Goal: Information Seeking & Learning: Check status

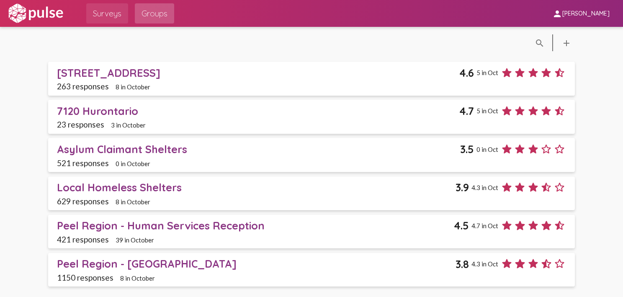
click at [109, 15] on span "Surveys" at bounding box center [107, 13] width 28 height 15
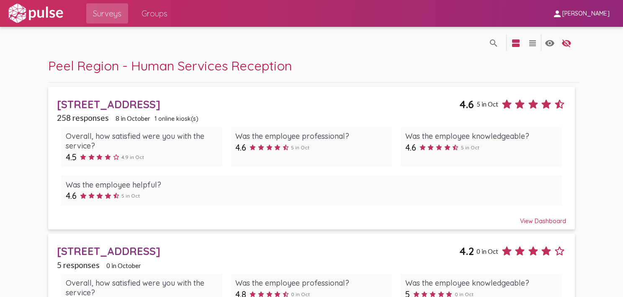
drag, startPoint x: 5, startPoint y: 184, endPoint x: 14, endPoint y: 226, distance: 42.7
click at [152, 13] on span "Groups" at bounding box center [155, 13] width 26 height 15
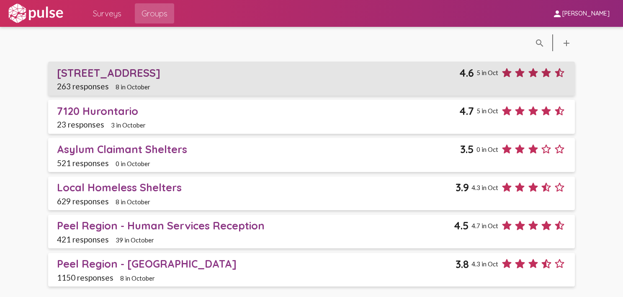
click at [111, 72] on div "[STREET_ADDRESS]" at bounding box center [258, 72] width 403 height 13
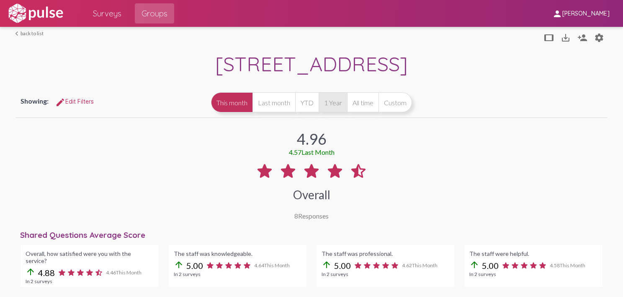
click at [328, 103] on button "1 Year" at bounding box center [333, 102] width 28 height 20
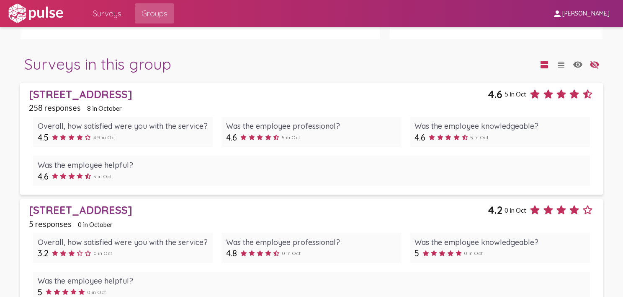
scroll to position [803, 0]
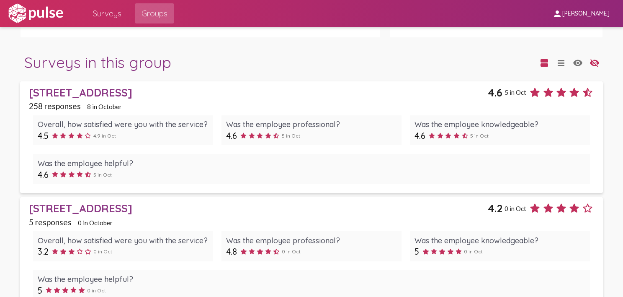
click at [73, 86] on div "[STREET_ADDRESS]" at bounding box center [258, 92] width 459 height 13
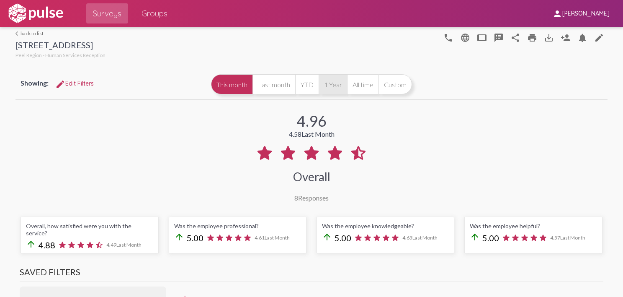
click at [332, 82] on button "1 Year" at bounding box center [333, 84] width 28 height 20
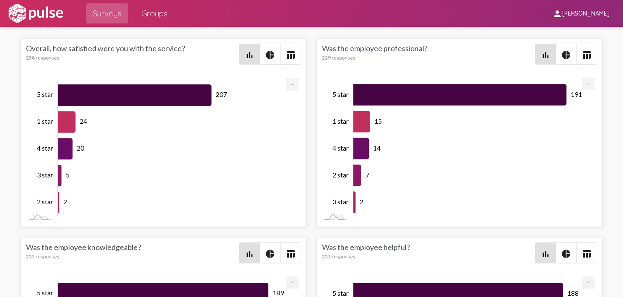
scroll to position [1282, 0]
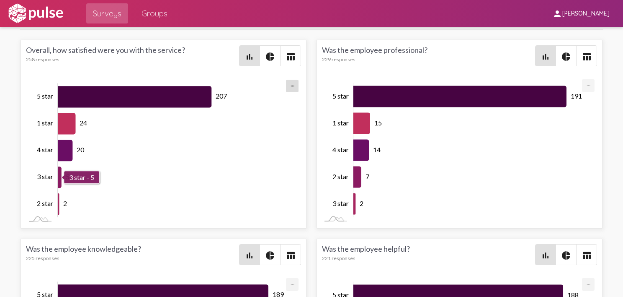
click at [195, 166] on rect "Chart" at bounding box center [173, 150] width 230 height 134
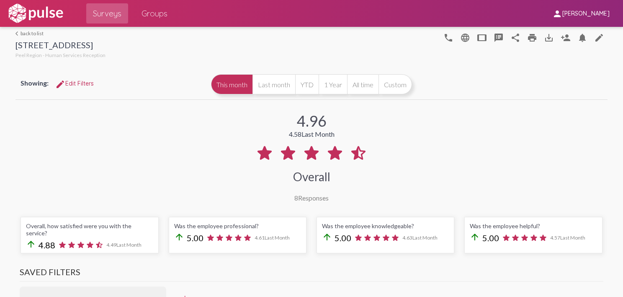
click at [23, 33] on link "arrow_back_ios back to list" at bounding box center [60, 33] width 90 height 6
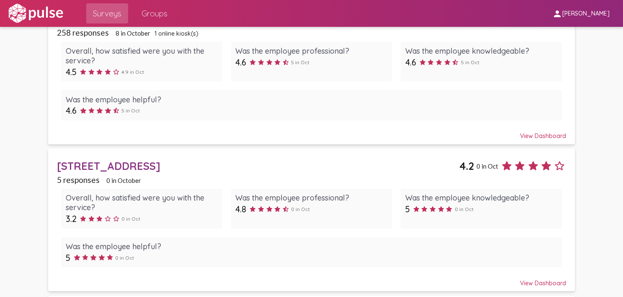
scroll to position [103, 0]
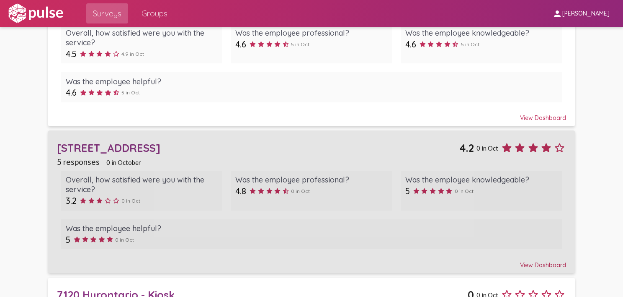
click at [99, 145] on div "[STREET_ADDRESS]" at bounding box center [258, 147] width 403 height 13
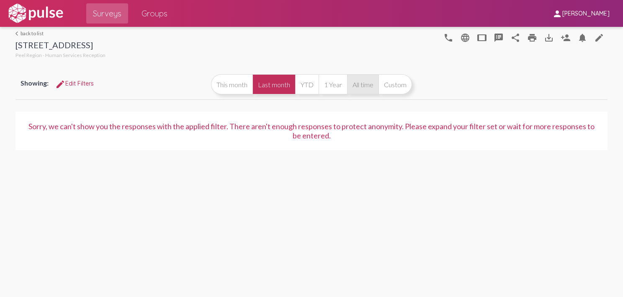
click at [364, 86] on button "All time" at bounding box center [362, 84] width 31 height 20
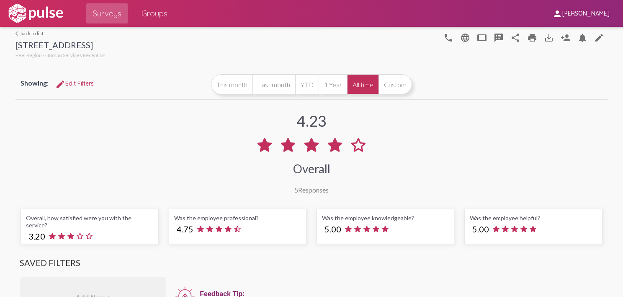
click at [35, 33] on link "arrow_back_ios back to list" at bounding box center [60, 33] width 90 height 6
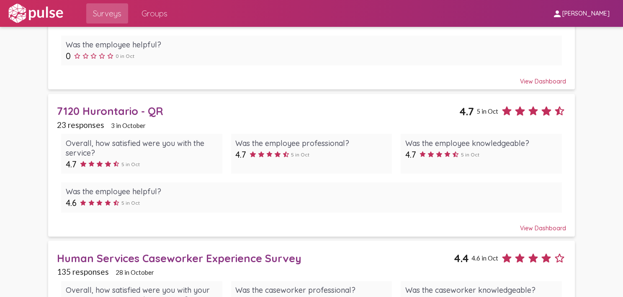
scroll to position [434, 0]
click at [100, 109] on div "7120 Hurontario - QR" at bounding box center [258, 110] width 403 height 13
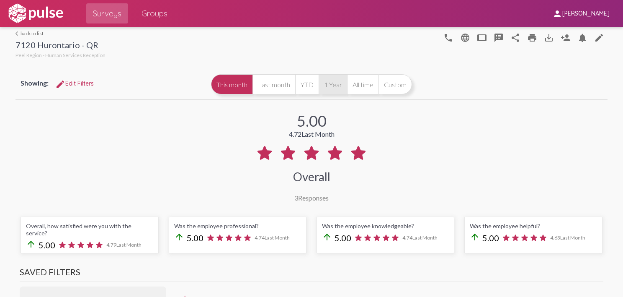
click at [336, 79] on button "1 Year" at bounding box center [333, 84] width 28 height 20
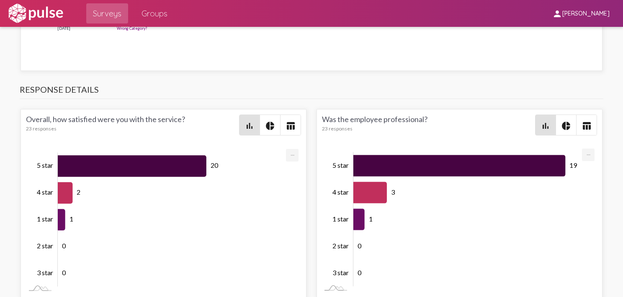
scroll to position [1196, 0]
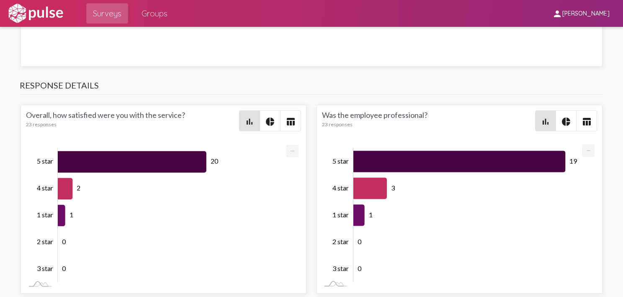
click at [430, 38] on div "account_circle 😀 Gary, B made my day that much better. My concerns were address…" at bounding box center [311, 0] width 571 height 125
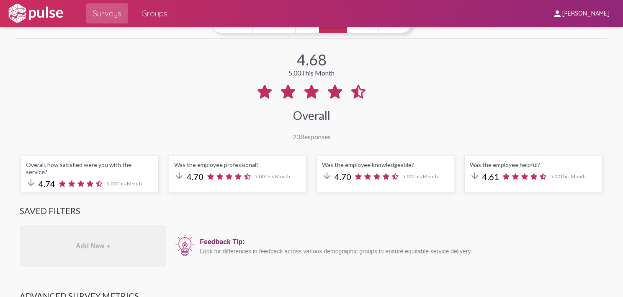
scroll to position [0, 0]
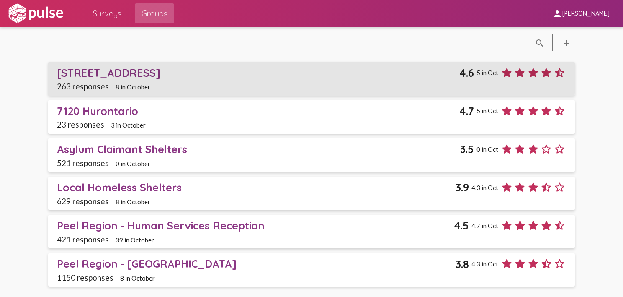
click at [94, 72] on div "[STREET_ADDRESS]" at bounding box center [258, 72] width 403 height 13
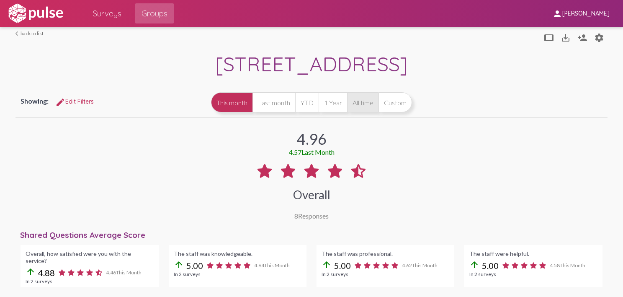
click at [364, 103] on button "All time" at bounding box center [362, 102] width 31 height 20
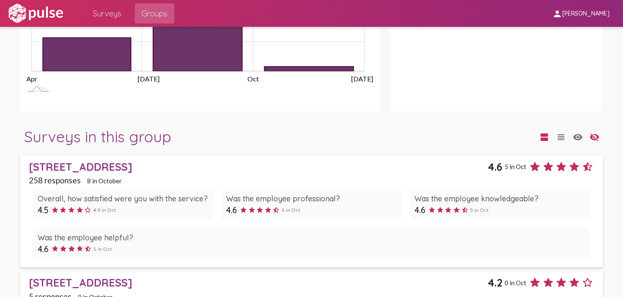
scroll to position [717, 0]
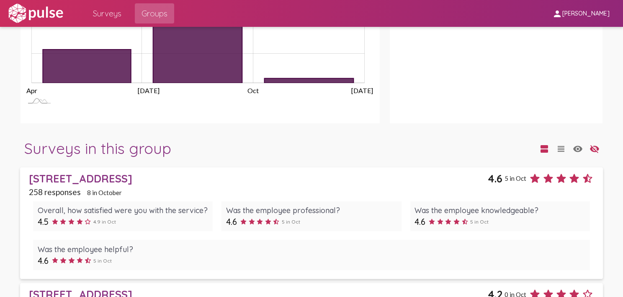
click at [107, 172] on div "[STREET_ADDRESS]" at bounding box center [258, 178] width 459 height 13
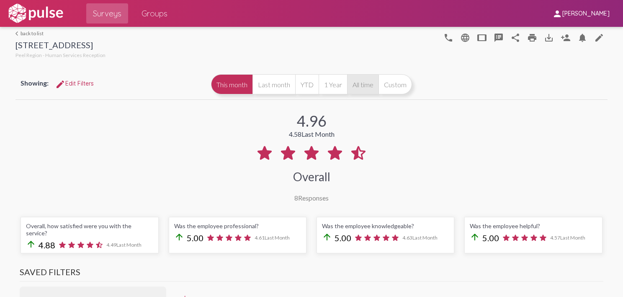
click at [355, 87] on button "All time" at bounding box center [362, 84] width 31 height 20
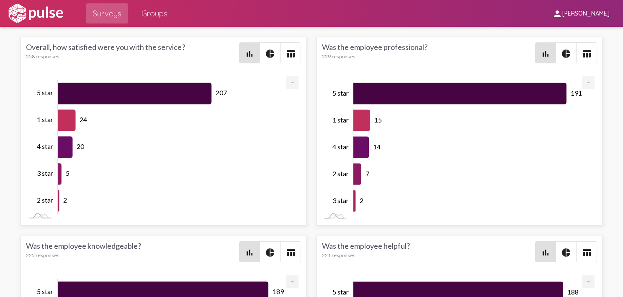
scroll to position [1267, 0]
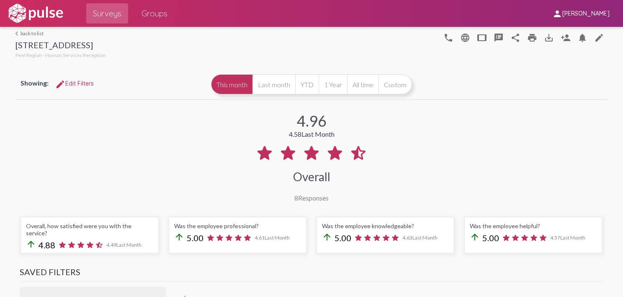
click at [22, 31] on link "arrow_back_ios back to list" at bounding box center [60, 33] width 90 height 6
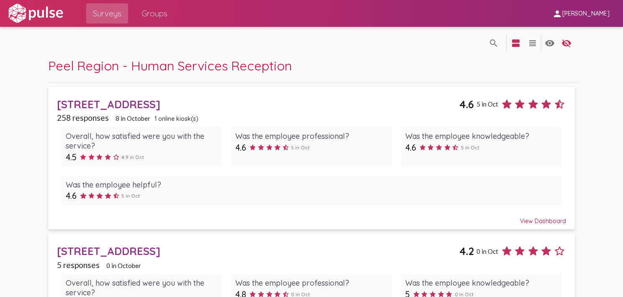
click at [96, 251] on div "[STREET_ADDRESS]" at bounding box center [258, 250] width 403 height 13
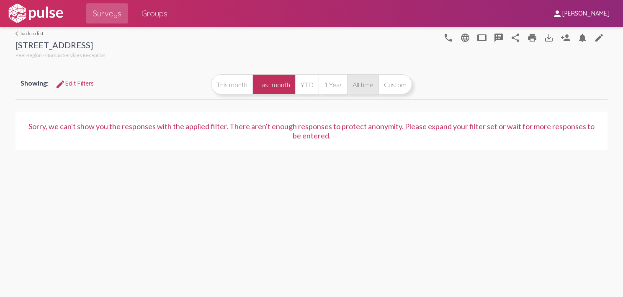
click at [360, 84] on button "All time" at bounding box center [362, 84] width 31 height 20
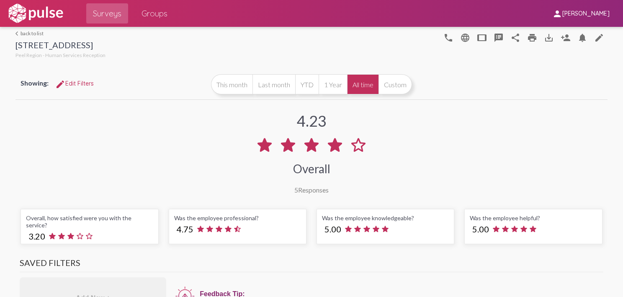
click at [30, 28] on div "arrow_back_ios back to list 10 Peel Drive - QR Peel Region - Human Services Rec…" at bounding box center [311, 44] width 592 height 34
click at [30, 32] on link "arrow_back_ios back to list" at bounding box center [60, 33] width 90 height 6
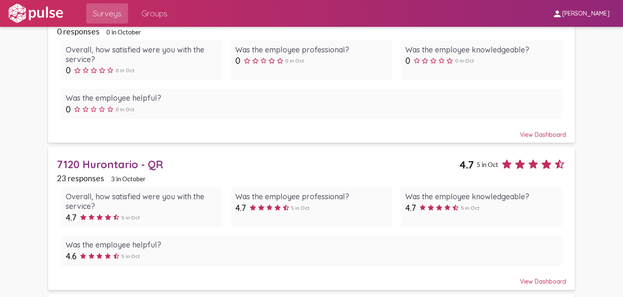
scroll to position [380, 0]
click at [120, 160] on div "7120 Hurontario - QR" at bounding box center [258, 163] width 403 height 13
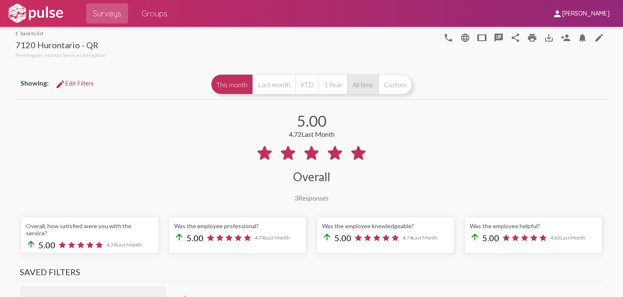
click at [365, 84] on button "All time" at bounding box center [362, 84] width 31 height 20
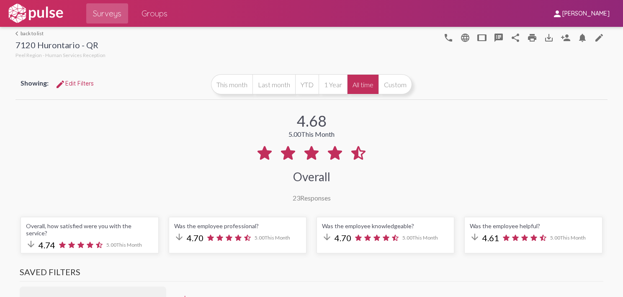
click at [360, 83] on button "All time" at bounding box center [362, 84] width 31 height 20
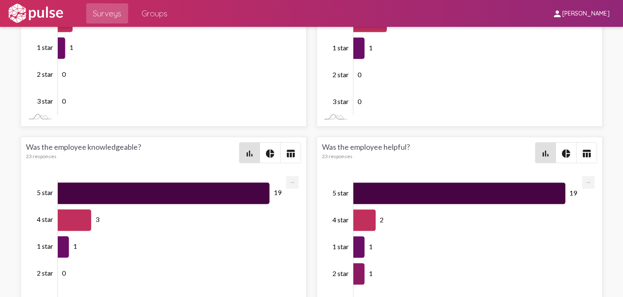
scroll to position [1387, 0]
